Goal: Task Accomplishment & Management: Complete application form

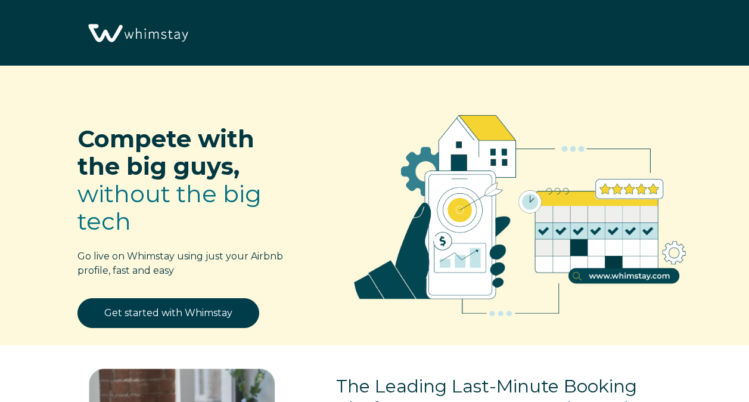
select select "US"
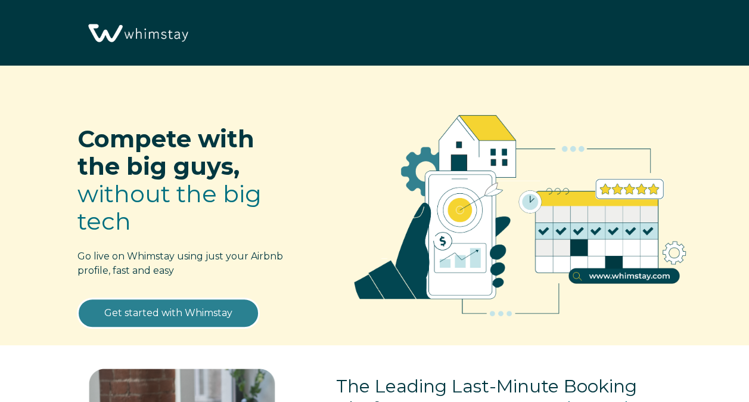
click at [158, 312] on link "Get started with Whimstay" at bounding box center [168, 313] width 182 height 30
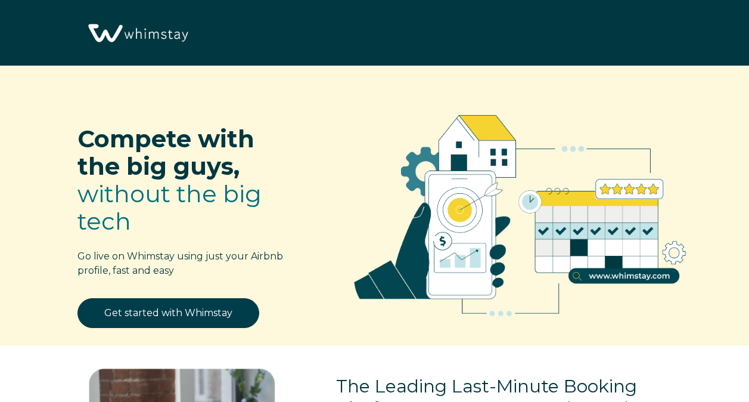
scroll to position [1372, 0]
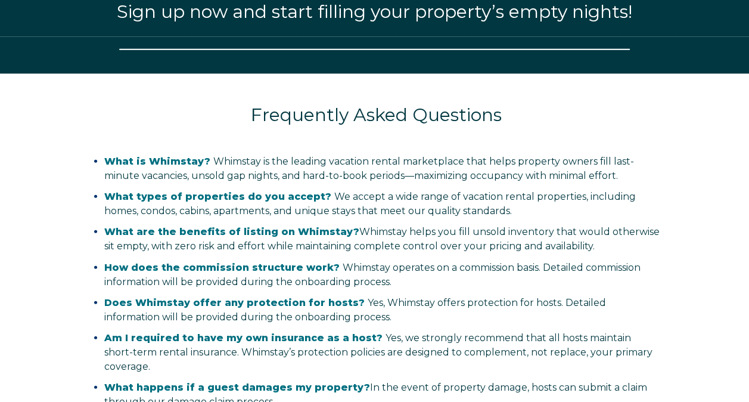
select select "US"
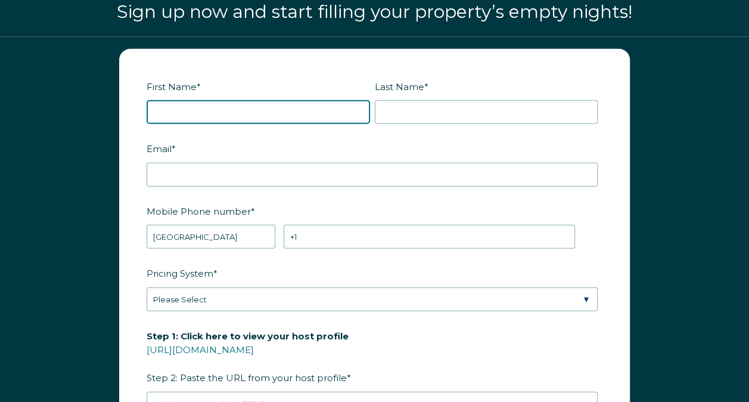
click at [170, 111] on input "First Name *" at bounding box center [258, 112] width 223 height 24
type input "Mistilei"
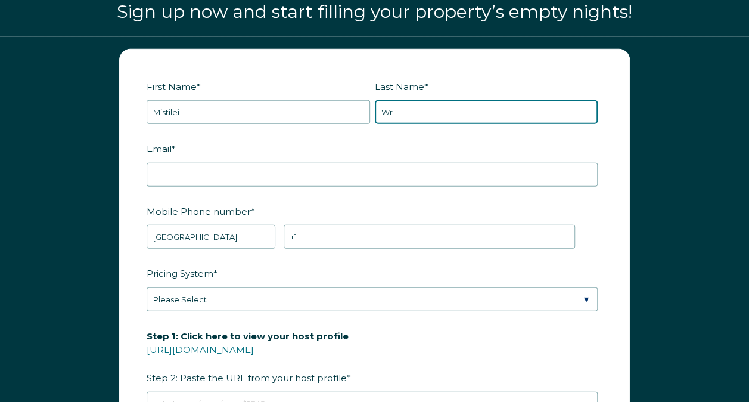
type input "[PERSON_NAME]"
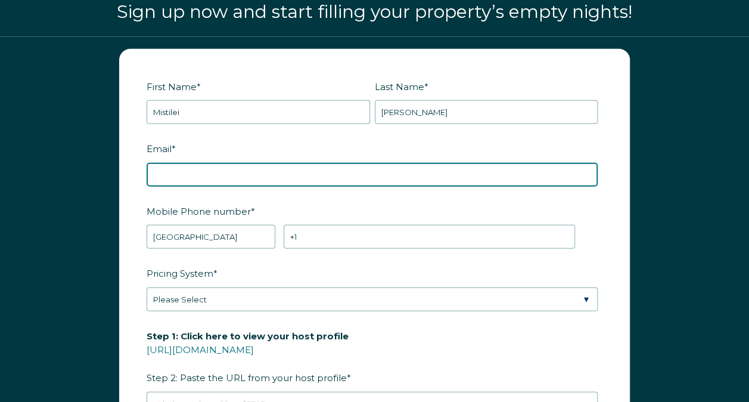
type input "[EMAIL_ADDRESS][DOMAIN_NAME]"
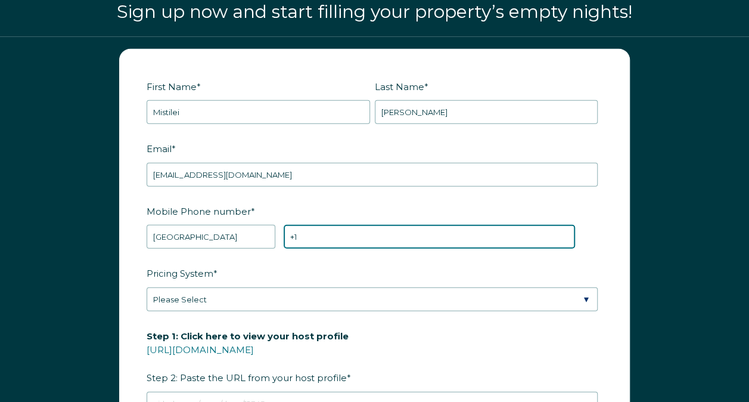
click at [315, 241] on input "+1" at bounding box center [429, 237] width 291 height 24
type input "[PHONE_NUMBER]"
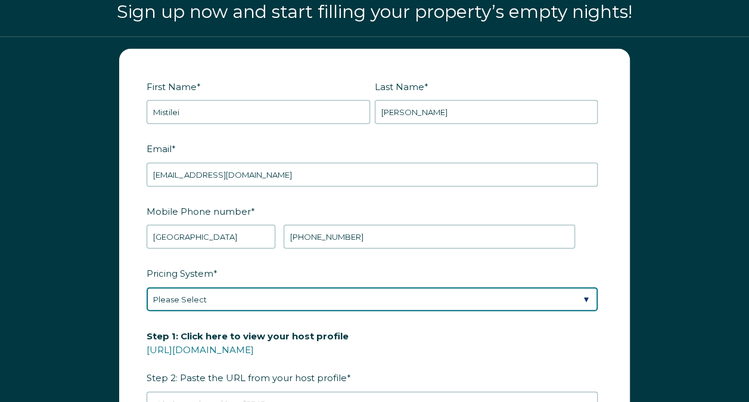
click at [247, 293] on select "Please Select Manual Airbnb Smart Pricing PriceLabs Wheelhouse Beyond Pricing 3…" at bounding box center [372, 299] width 451 height 24
select select "Airbnb Smart Pricing"
click at [147, 287] on select "Please Select Manual Airbnb Smart Pricing PriceLabs Wheelhouse Beyond Pricing 3…" at bounding box center [372, 299] width 451 height 24
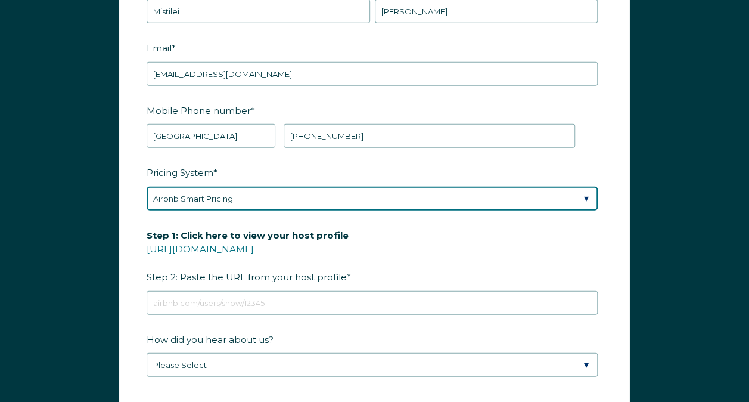
scroll to position [1473, 0]
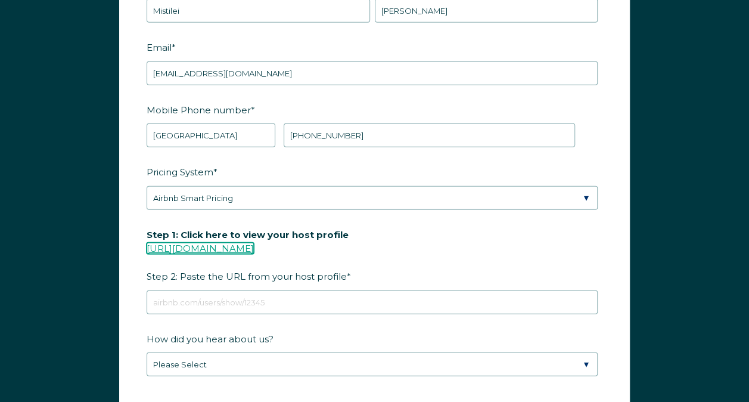
click at [254, 245] on link "[URL][DOMAIN_NAME]" at bounding box center [200, 248] width 107 height 11
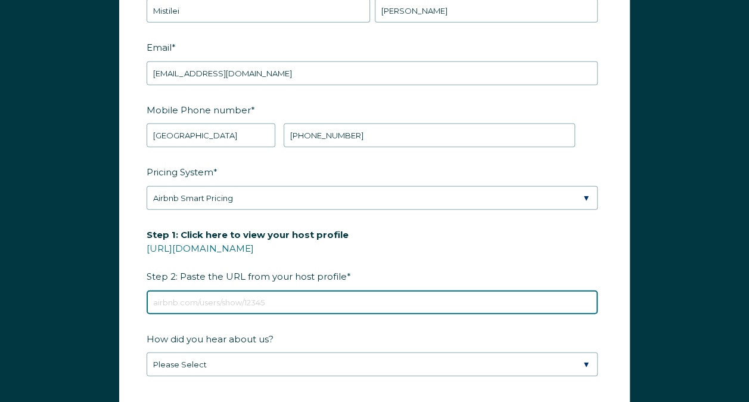
click at [199, 306] on input "Step 1: Click here to view your host profile [URL][DOMAIN_NAME] Step 2: Paste t…" at bounding box center [372, 302] width 451 height 24
paste input "[URL][DOMAIN_NAME]"
type input "[URL][DOMAIN_NAME]"
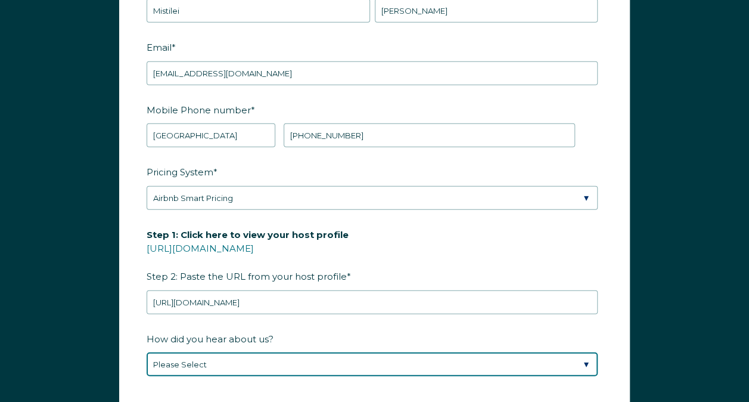
click at [219, 365] on select "Please Select Discovered Whimstay at an event or conference Found Whimstay thro…" at bounding box center [372, 364] width 451 height 24
select select "Marketing Email"
click at [147, 352] on select "Please Select Discovered Whimstay at an event or conference Found Whimstay thro…" at bounding box center [372, 364] width 451 height 24
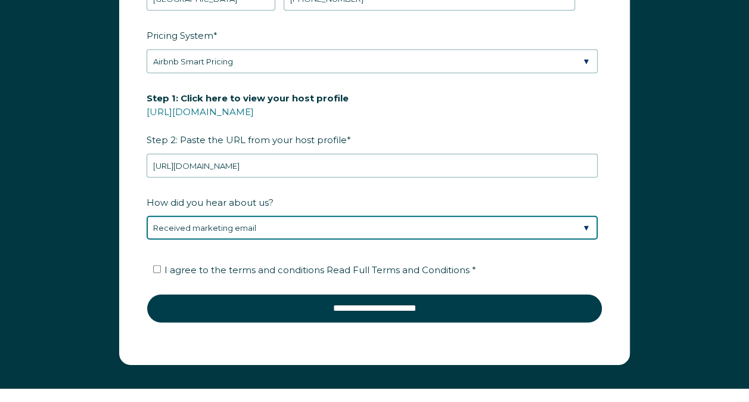
scroll to position [1610, 0]
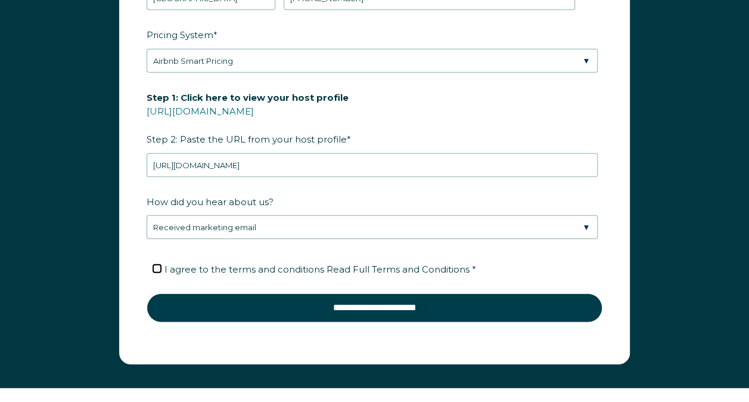
click at [157, 265] on input "I agree to the terms and conditions Read Full Terms and Conditions *" at bounding box center [157, 269] width 8 height 8
checkbox input "true"
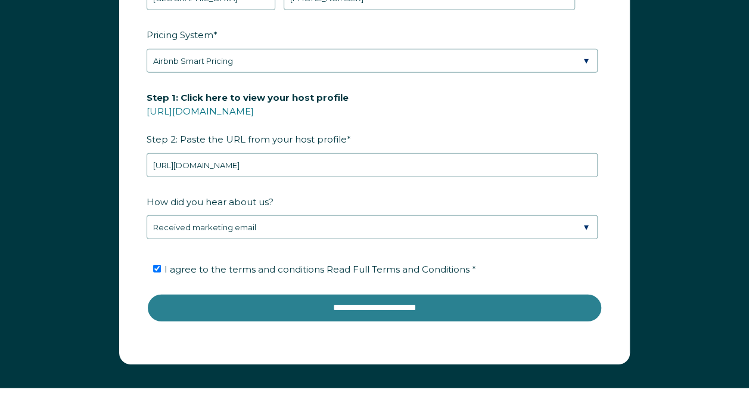
click at [369, 310] on input "**********" at bounding box center [375, 307] width 456 height 29
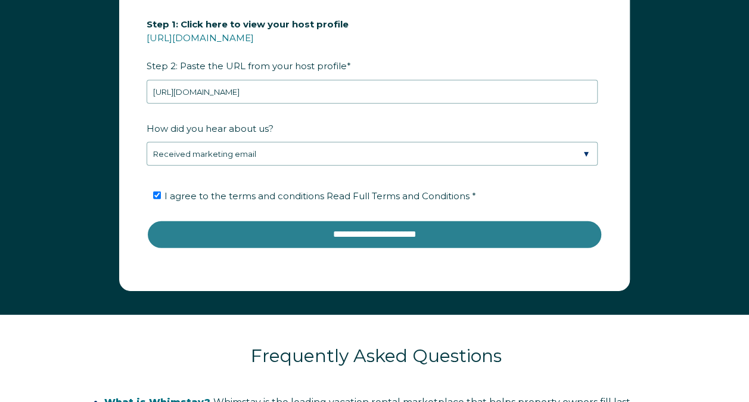
scroll to position [1684, 0]
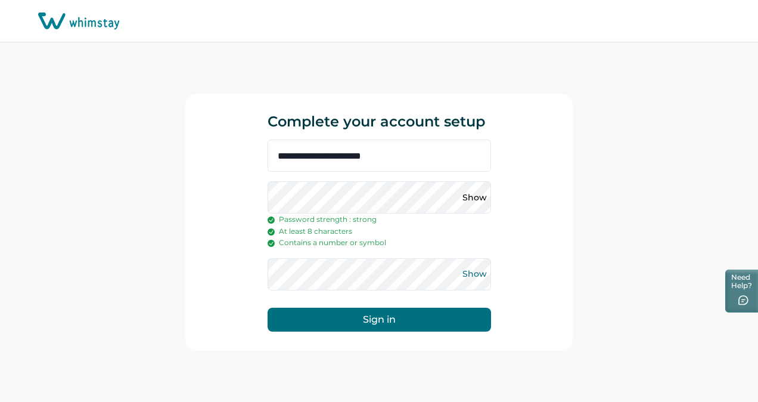
click at [475, 272] on button "Show" at bounding box center [474, 274] width 19 height 19
click at [477, 199] on button "Show" at bounding box center [474, 197] width 19 height 19
click at [371, 313] on button "Sign in" at bounding box center [379, 319] width 223 height 24
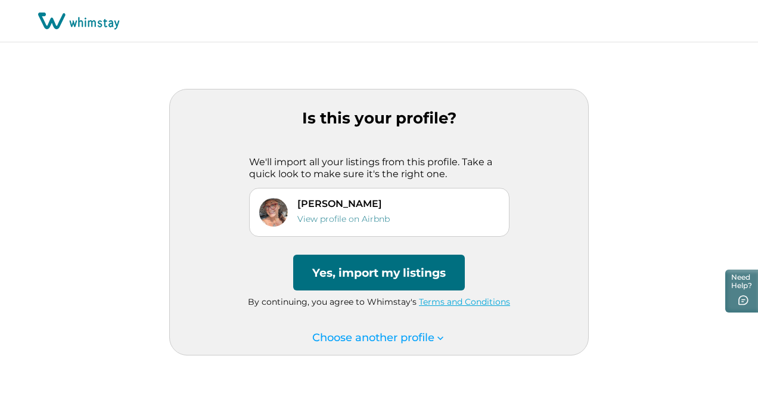
click at [412, 282] on button "Yes, import my listings" at bounding box center [379, 272] width 172 height 36
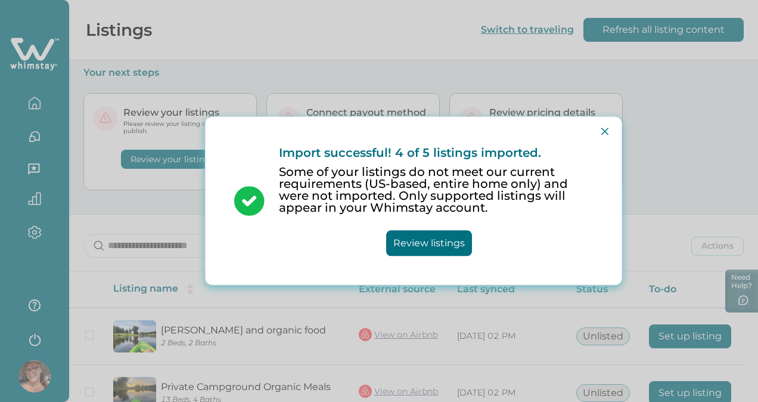
click at [424, 247] on button "Review listings" at bounding box center [429, 244] width 86 height 26
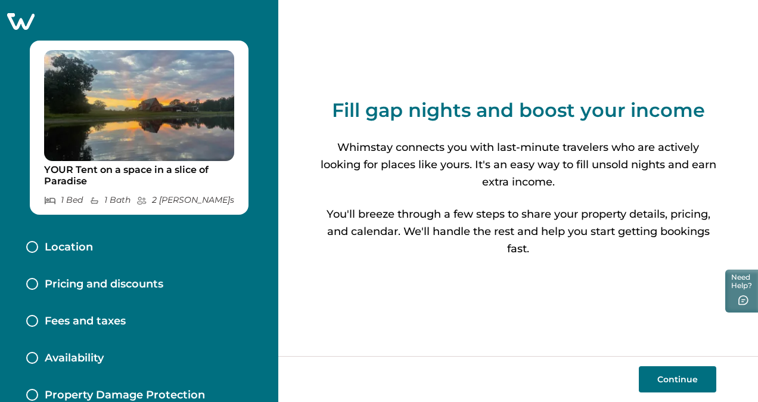
click at [693, 380] on button "Continue" at bounding box center [677, 379] width 77 height 26
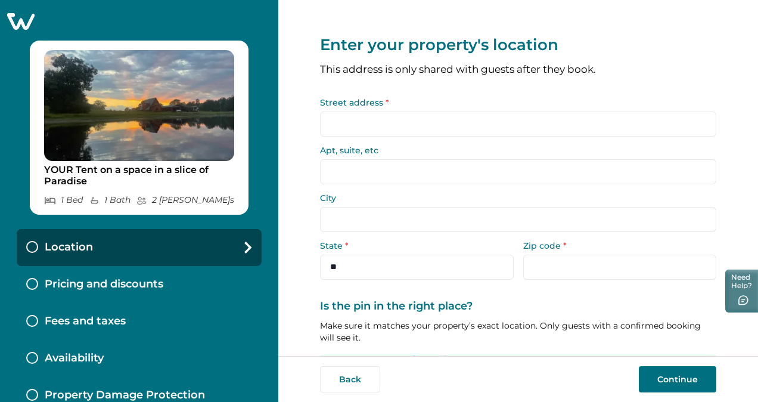
click at [380, 114] on input "Street address *" at bounding box center [518, 123] width 396 height 25
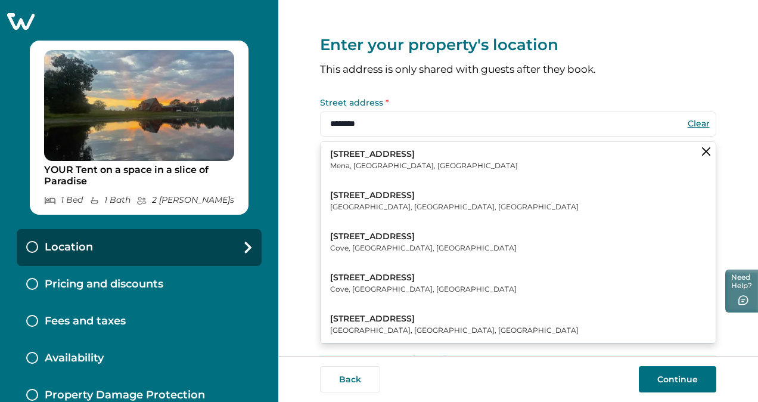
click at [387, 160] on p "Mena, AR, USA" at bounding box center [424, 166] width 188 height 12
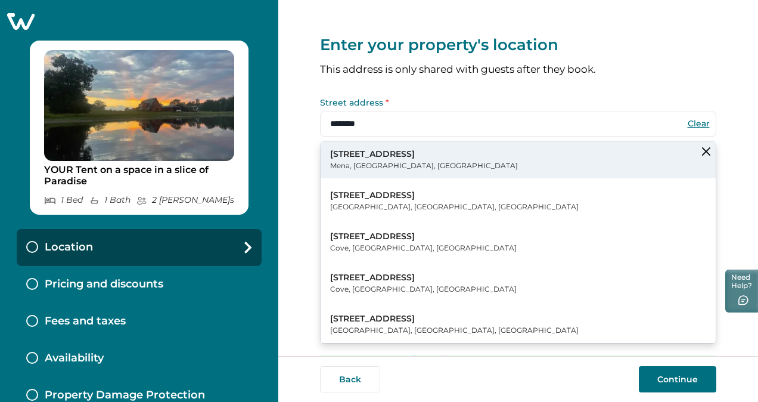
type input "**********"
type input "****"
select select "**"
type input "*****"
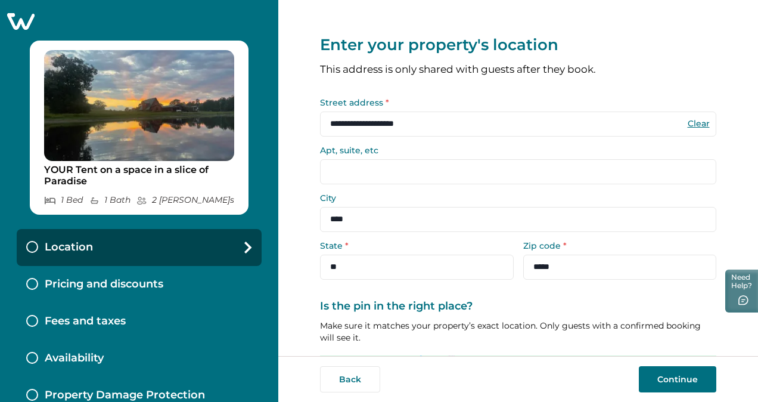
click at [387, 160] on input "Apt, suite, etc" at bounding box center [518, 171] width 396 height 25
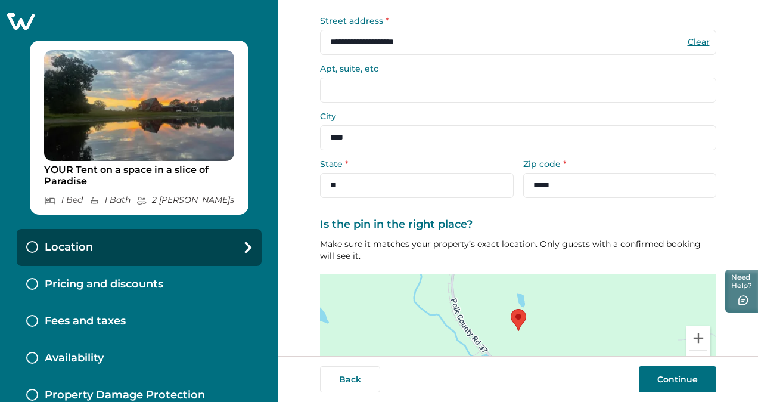
scroll to position [164, 0]
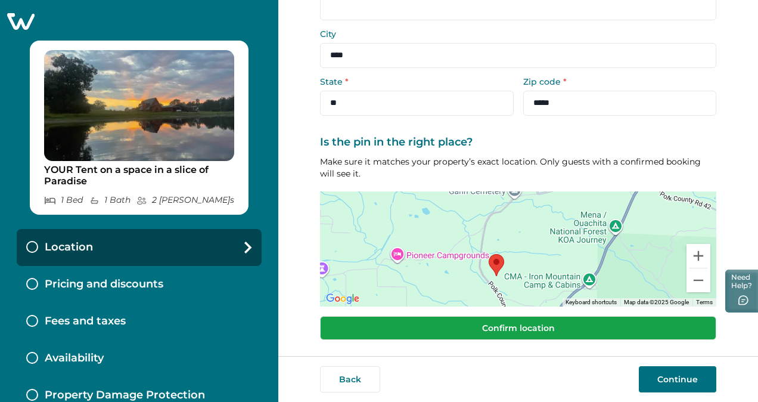
click at [439, 332] on button "Confirm location" at bounding box center [518, 328] width 396 height 24
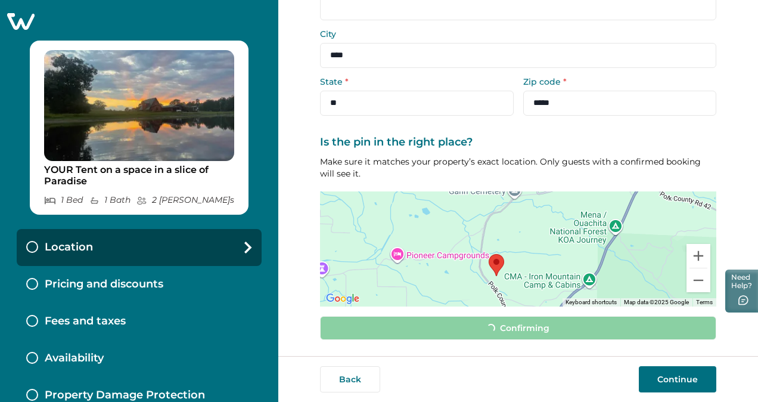
scroll to position [156, 0]
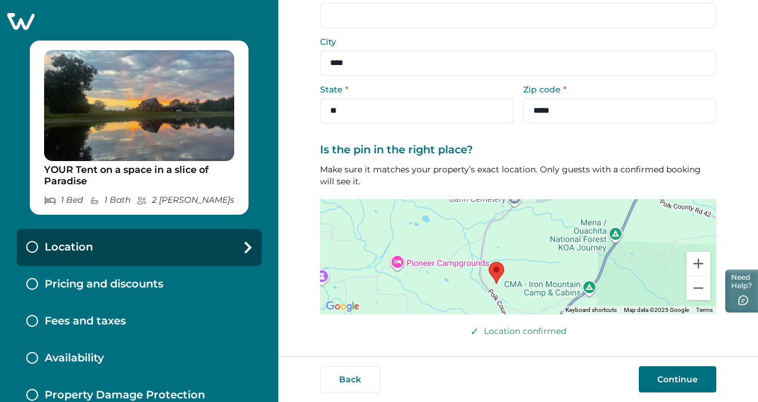
click at [655, 374] on button "Continue" at bounding box center [677, 379] width 77 height 26
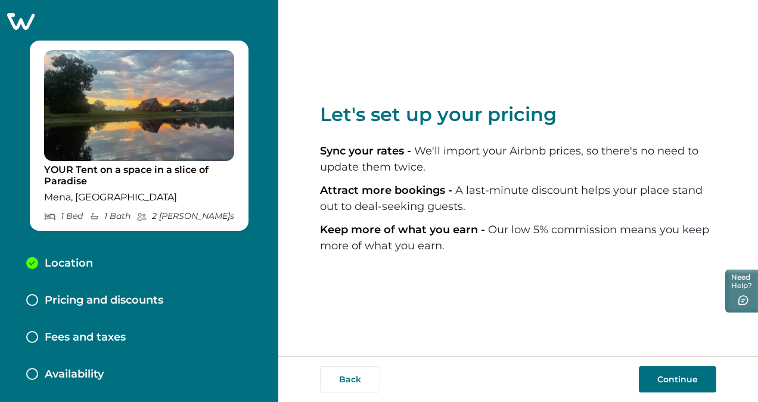
click at [655, 374] on button "Continue" at bounding box center [677, 379] width 77 height 26
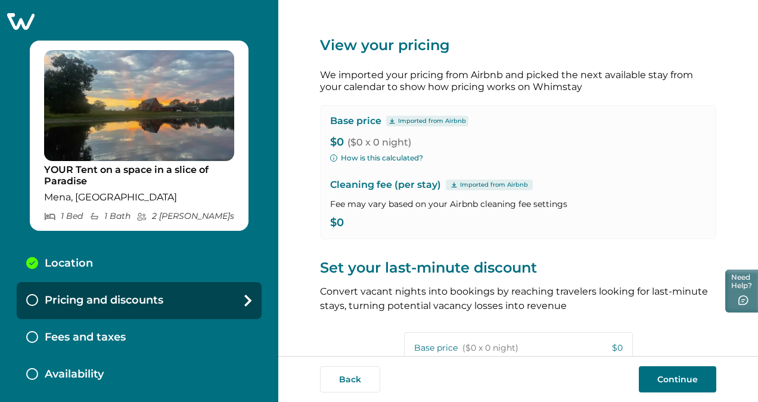
click at [340, 142] on p "$0 ($0 x 0 night)" at bounding box center [518, 142] width 376 height 12
click at [362, 156] on button "How is this calculated?" at bounding box center [376, 158] width 93 height 11
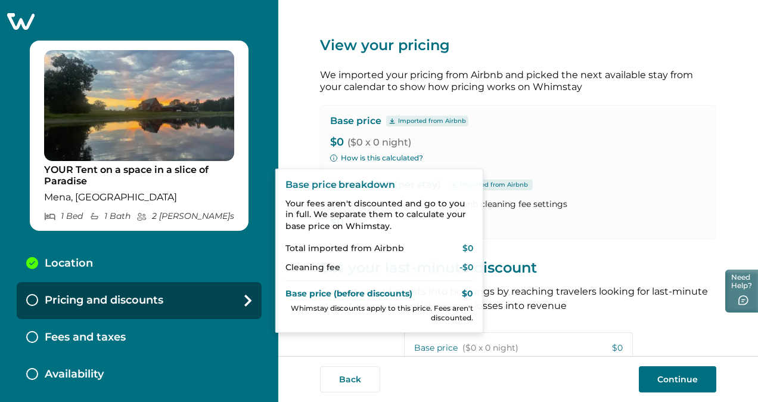
click at [592, 124] on div "Base price Imported from Airbnb" at bounding box center [518, 121] width 376 height 12
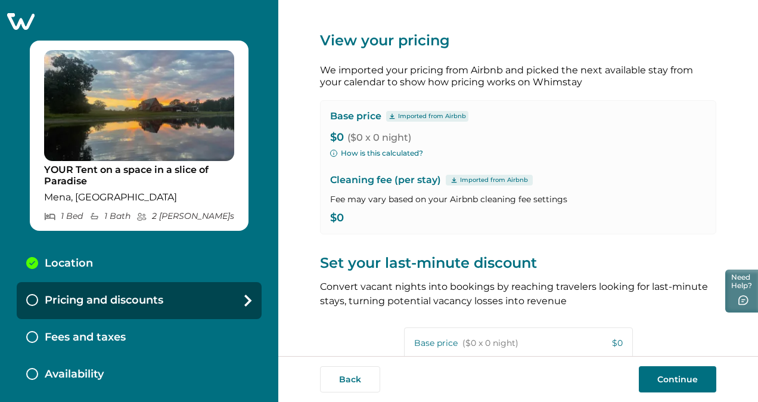
scroll to position [4, 0]
click at [339, 132] on p "$0 ($0 x 0 night)" at bounding box center [518, 138] width 376 height 12
click at [341, 138] on p "$0 ($0 x 0 night)" at bounding box center [518, 138] width 376 height 12
click at [593, 179] on p "Cleaning fee (per stay) Imported from Airbnb" at bounding box center [518, 180] width 376 height 14
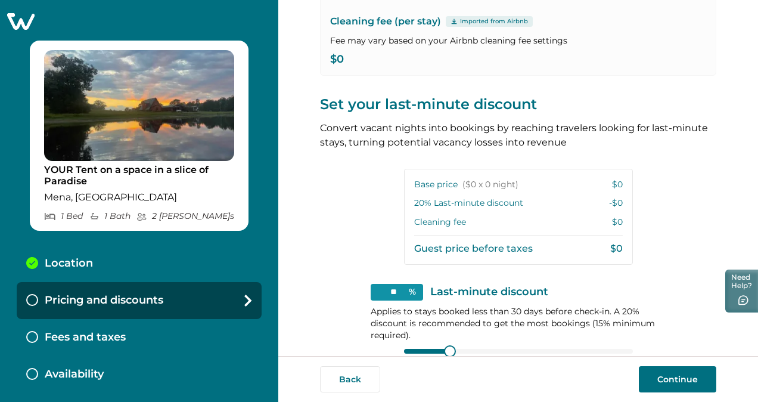
scroll to position [256, 0]
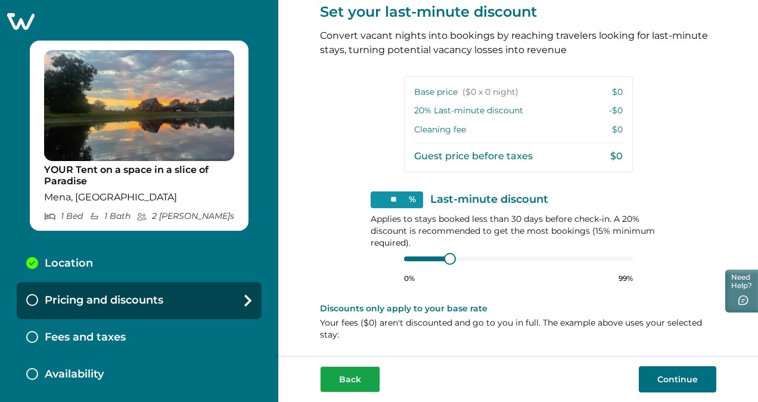
click at [355, 371] on button "Back" at bounding box center [350, 379] width 60 height 26
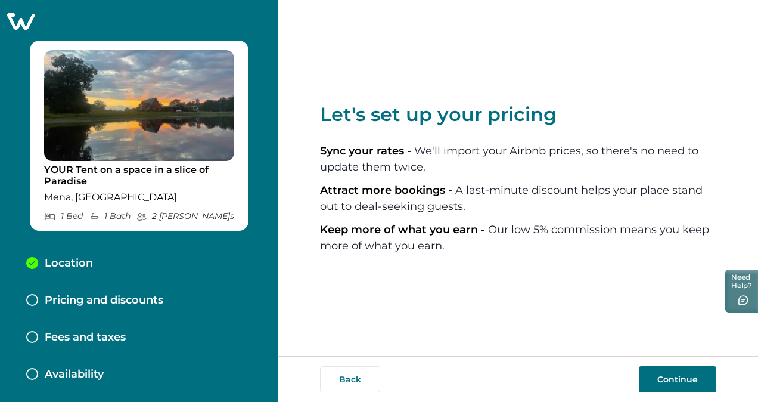
click at [355, 371] on button "Back" at bounding box center [350, 379] width 60 height 26
select select "**"
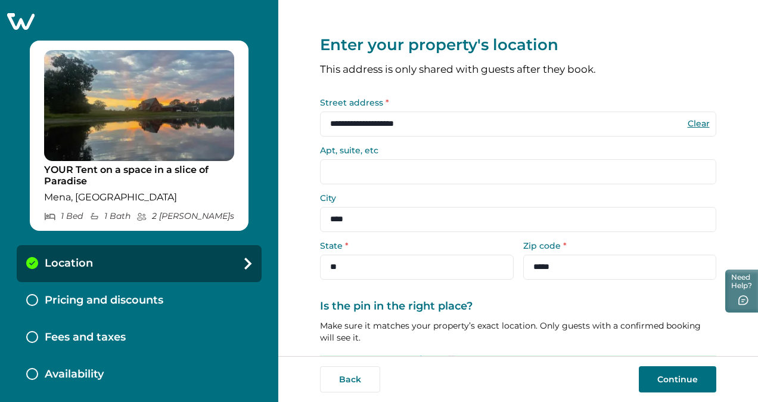
click at [355, 371] on button "Back" at bounding box center [350, 379] width 60 height 26
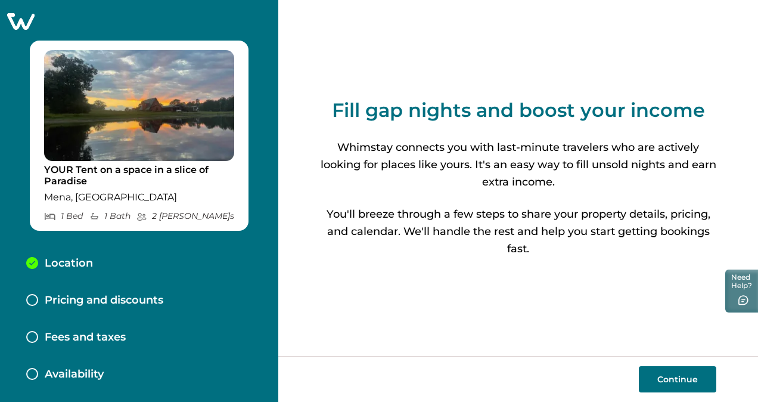
select select "**"
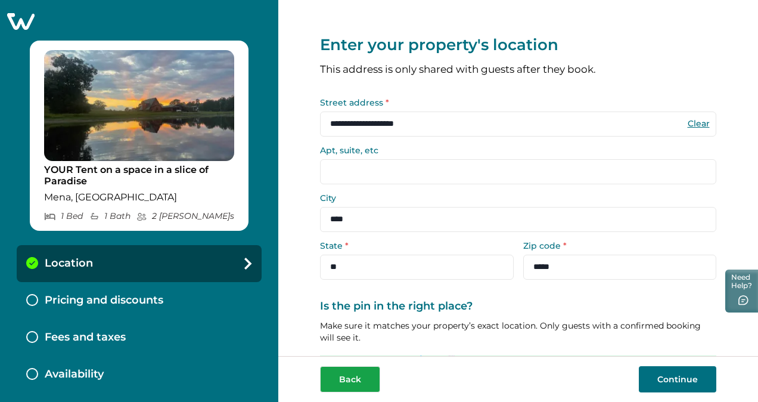
click at [343, 385] on button "Back" at bounding box center [350, 379] width 60 height 26
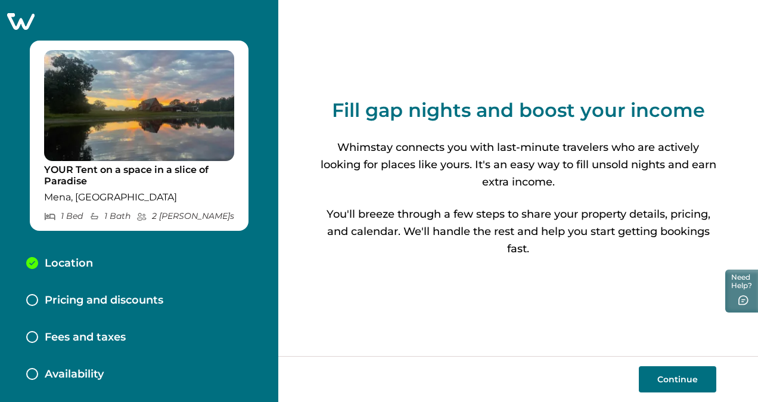
select select "**"
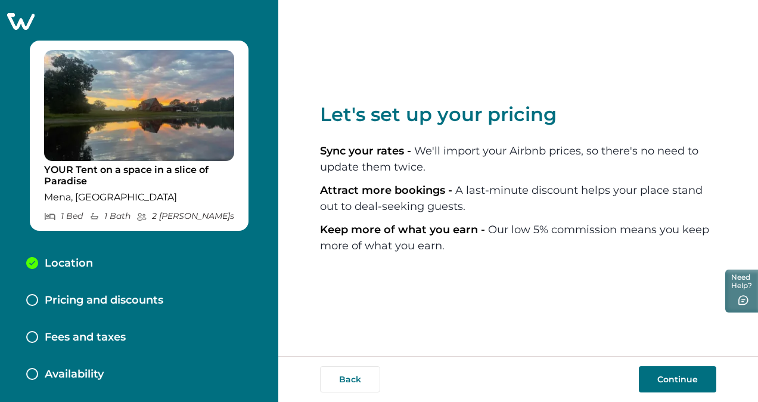
select select "**"
